Goal: Information Seeking & Learning: Learn about a topic

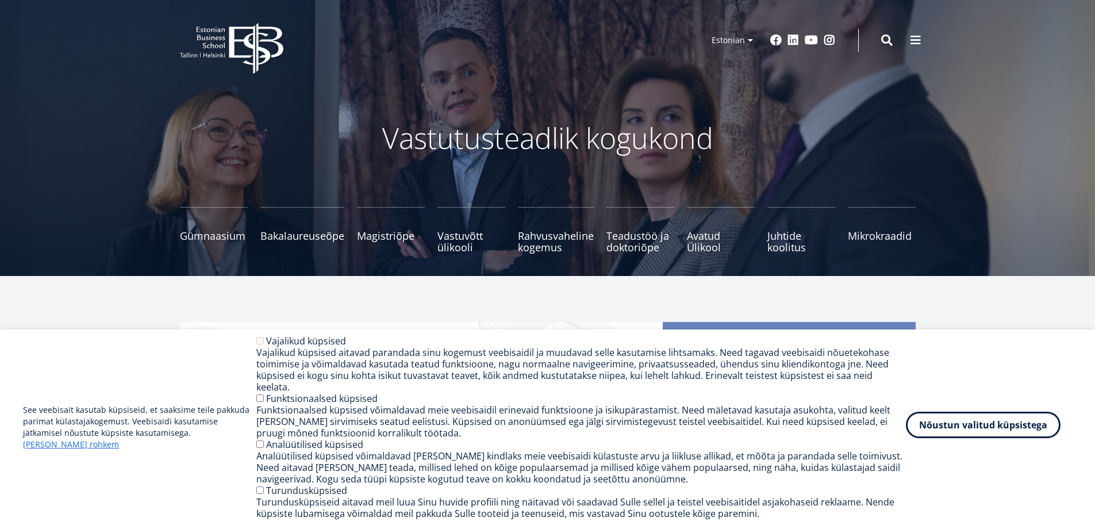
click at [970, 425] on button "Nõustun valitud küpsistega" at bounding box center [983, 425] width 155 height 26
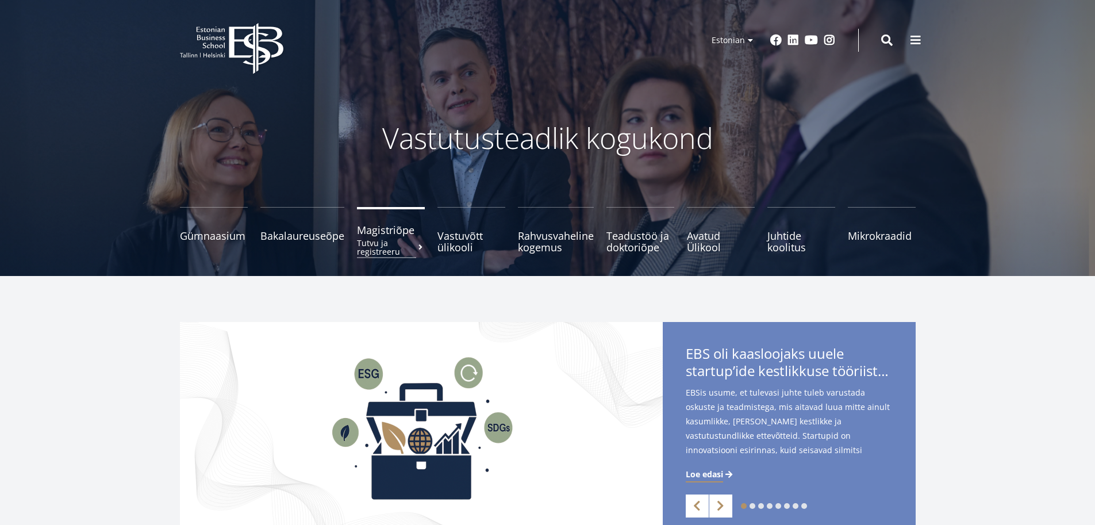
click at [375, 228] on span "Magistriõpe Tutvu ja registreeru" at bounding box center [391, 229] width 68 height 11
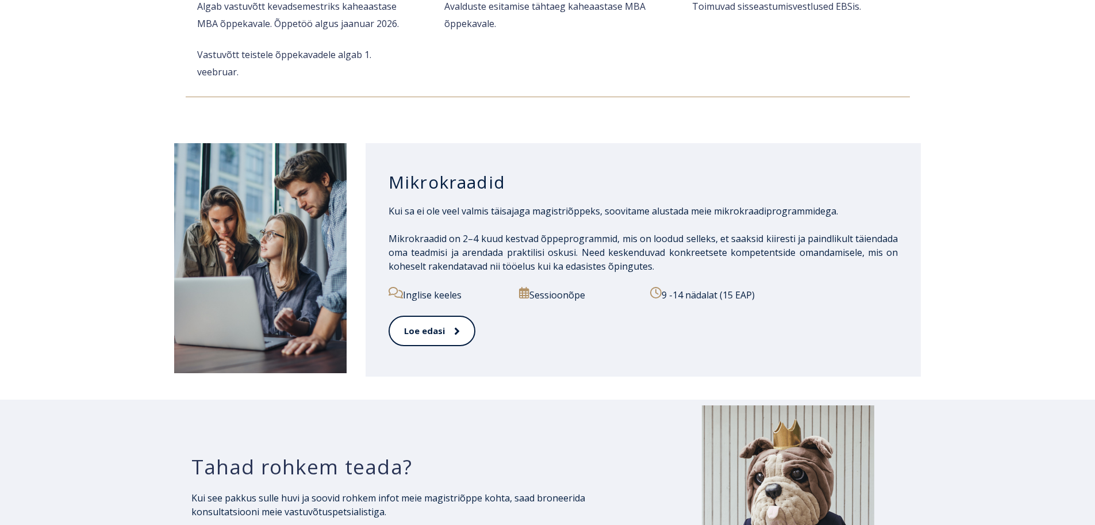
scroll to position [1667, 0]
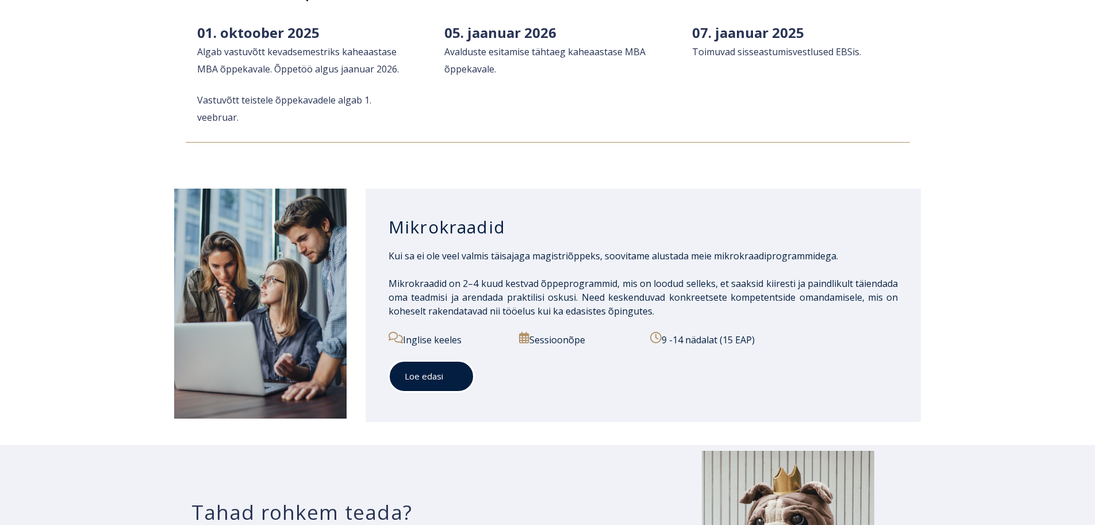
click at [433, 361] on link "Loe edasi" at bounding box center [432, 376] width 86 height 32
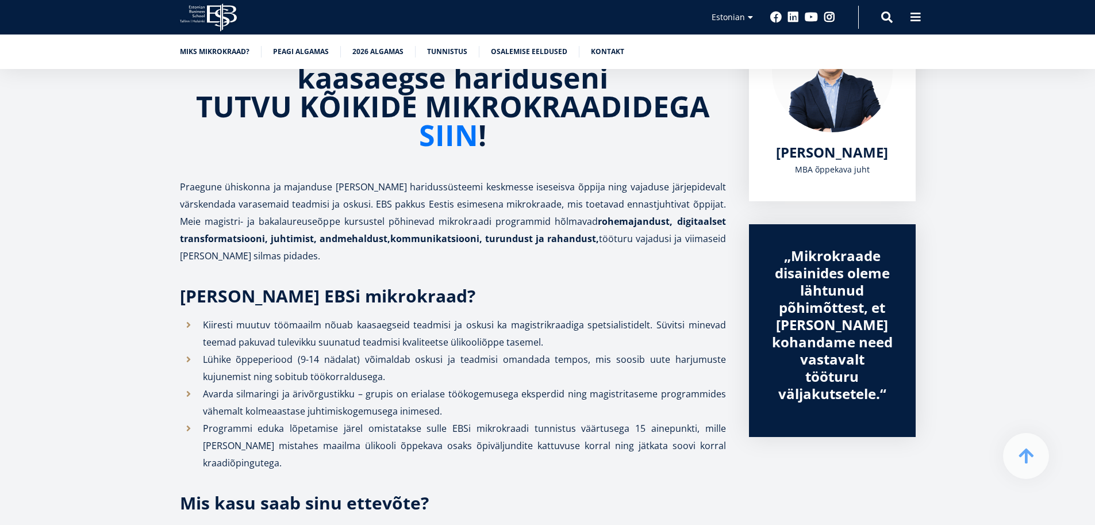
click at [459, 135] on link "SIIN" at bounding box center [448, 135] width 59 height 29
